Goal: Transaction & Acquisition: Book appointment/travel/reservation

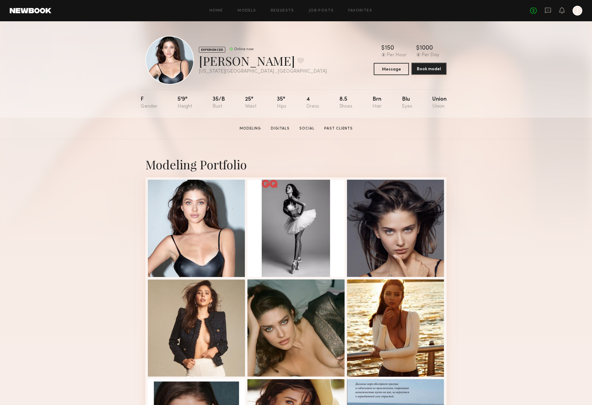
click at [435, 69] on button "Book model" at bounding box center [429, 69] width 35 height 12
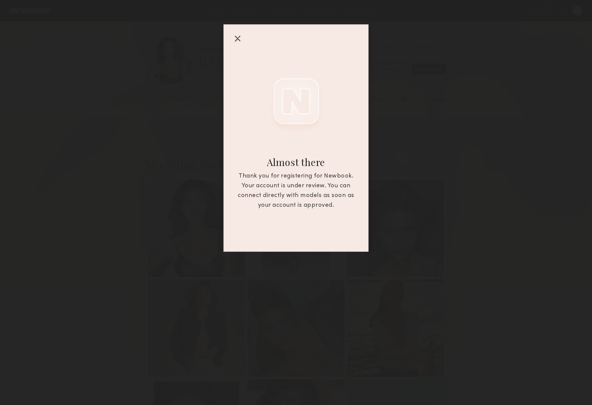
click at [237, 40] on div at bounding box center [238, 38] width 10 height 10
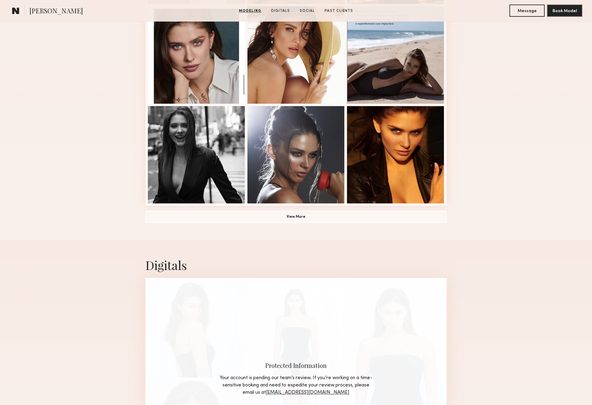
scroll to position [474, 0]
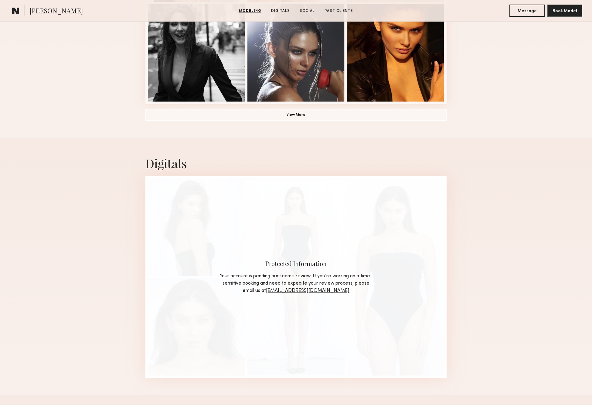
click at [312, 291] on link "[EMAIL_ADDRESS][DOMAIN_NAME]" at bounding box center [308, 290] width 84 height 5
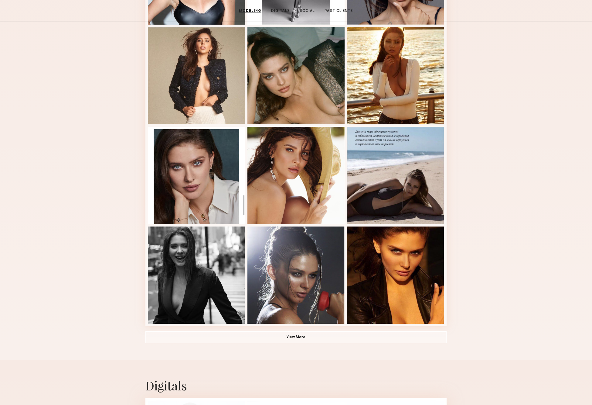
scroll to position [116, 0]
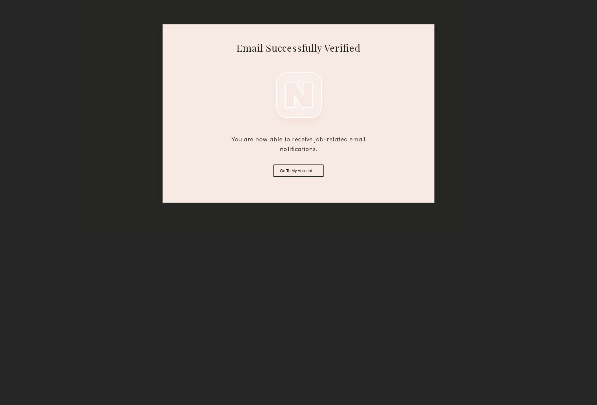
click at [301, 171] on button "Go To My Account →" at bounding box center [298, 170] width 50 height 12
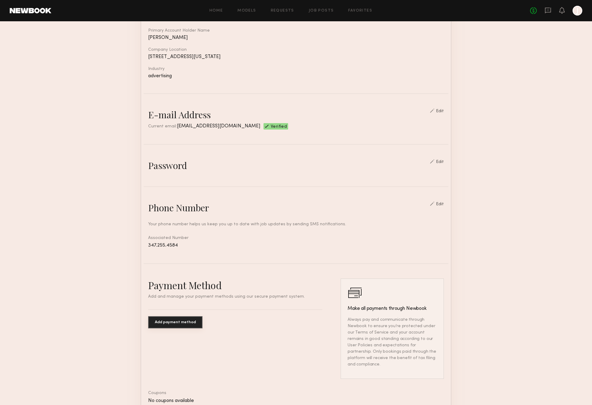
scroll to position [158, 0]
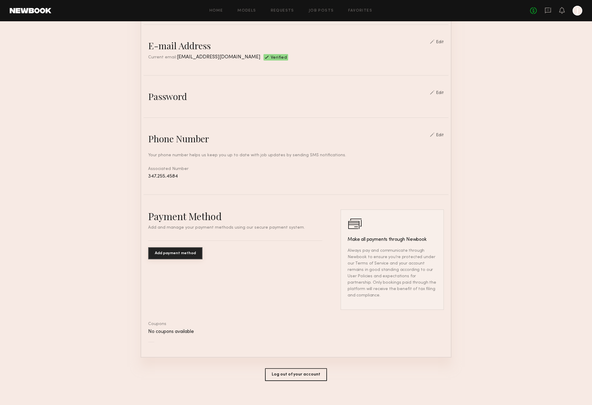
click at [173, 252] on button "Add payment method" at bounding box center [175, 253] width 54 height 12
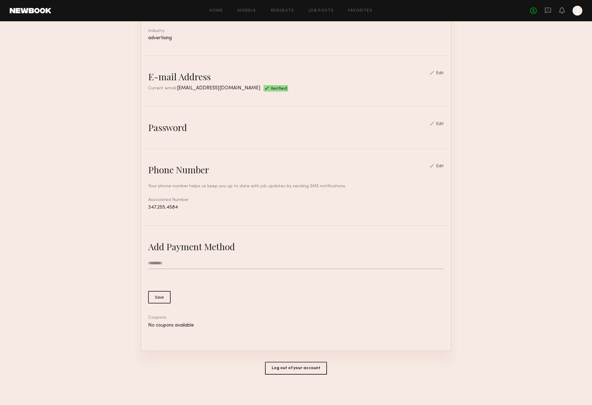
scroll to position [127, 0]
click at [59, 238] on section "Account Settings ACCOUNT INFO PROFILE PAYMENT HISTORY General information Edit …" at bounding box center [296, 149] width 592 height 510
click at [166, 265] on input "text" at bounding box center [296, 263] width 296 height 12
type input "*********"
click at [69, 180] on section "Account Settings ACCOUNT INFO PROFILE PAYMENT HISTORY General information Edit …" at bounding box center [296, 149] width 592 height 510
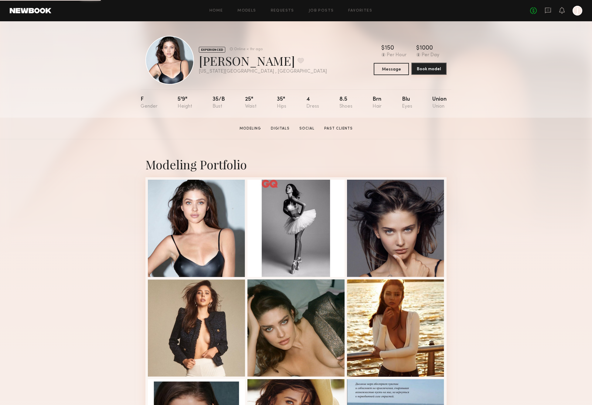
click at [430, 69] on button "Book model" at bounding box center [429, 69] width 35 height 12
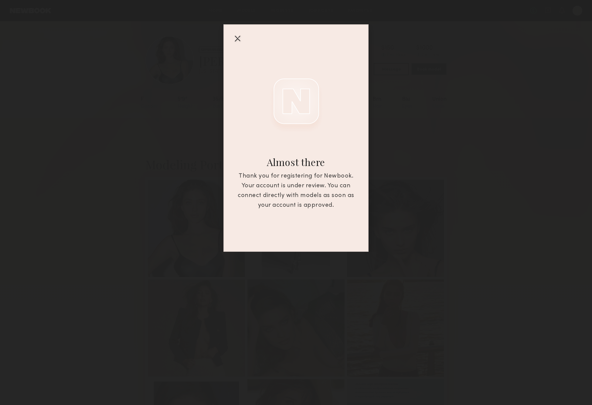
click at [241, 37] on div at bounding box center [238, 38] width 10 height 10
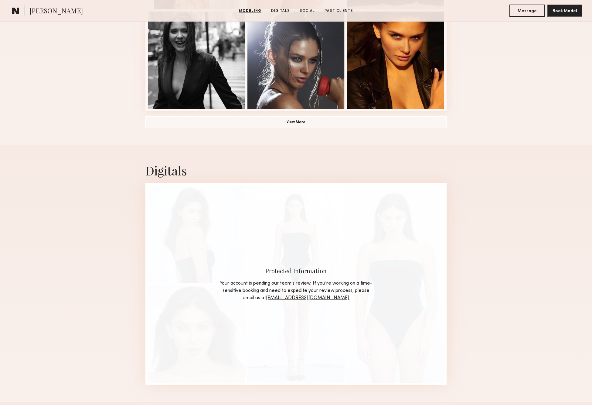
scroll to position [568, 0]
